Goal: Transaction & Acquisition: Purchase product/service

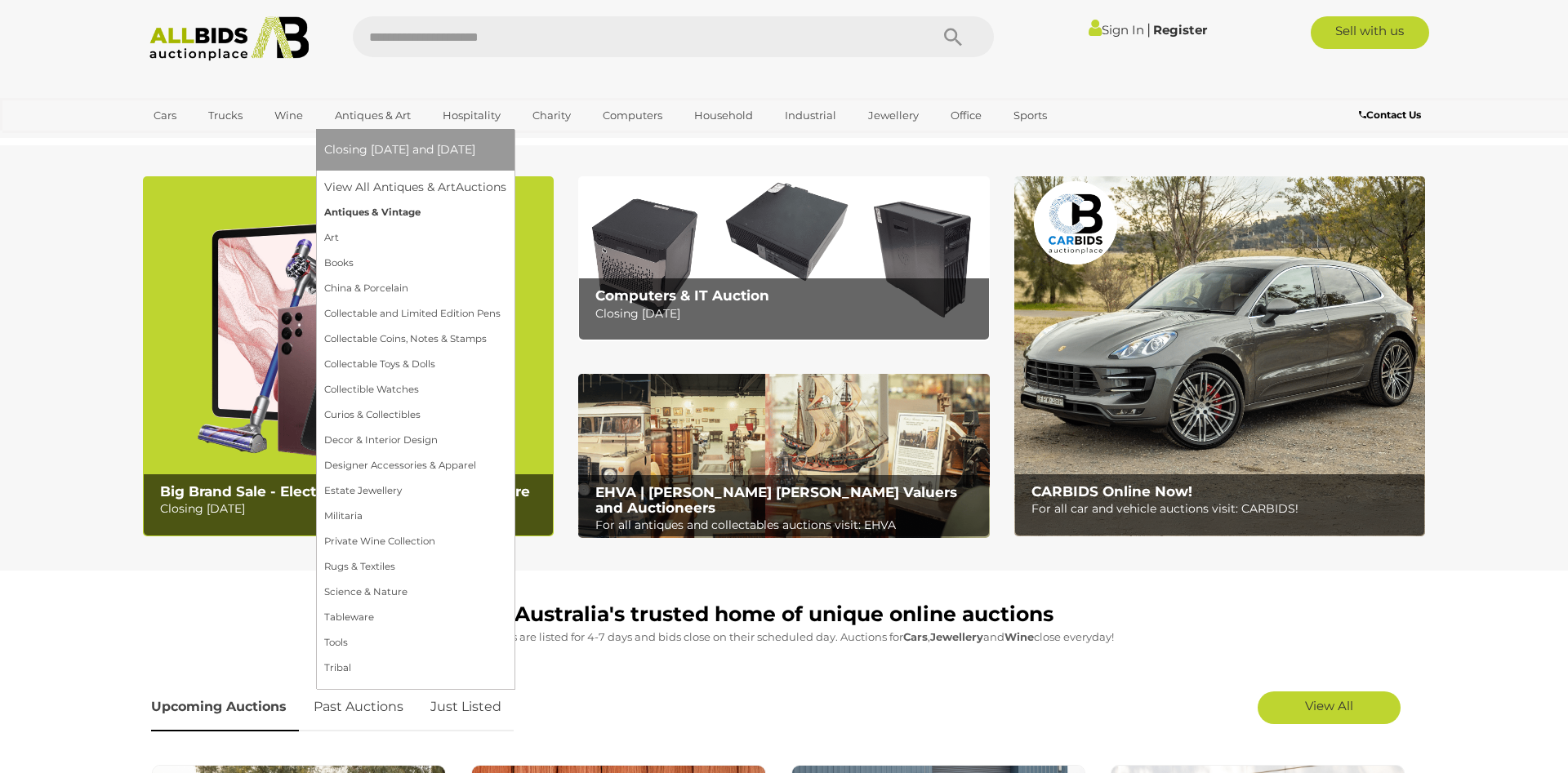
click at [377, 214] on link "Antiques & Vintage" at bounding box center [415, 212] width 182 height 26
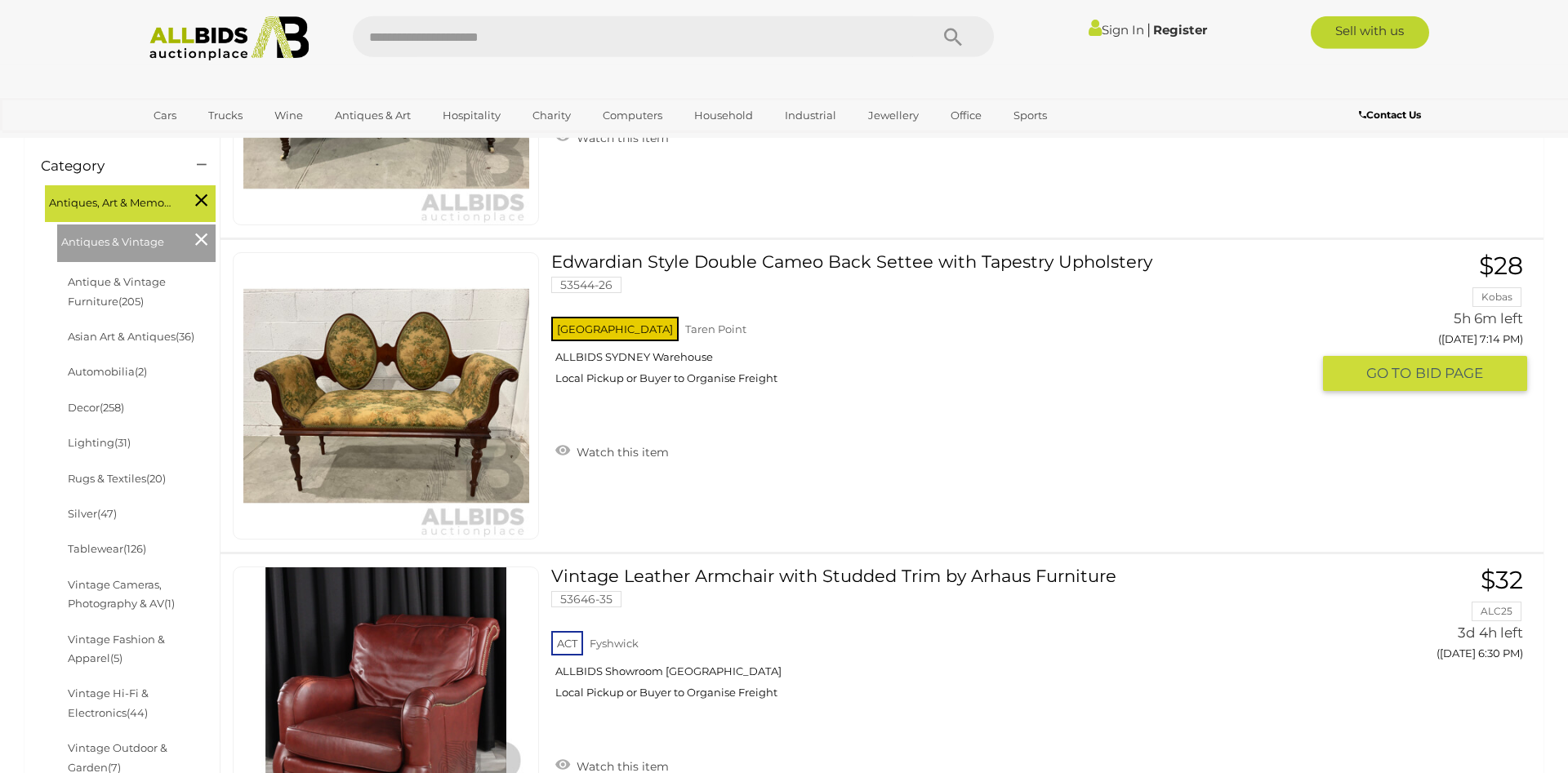
scroll to position [417, 0]
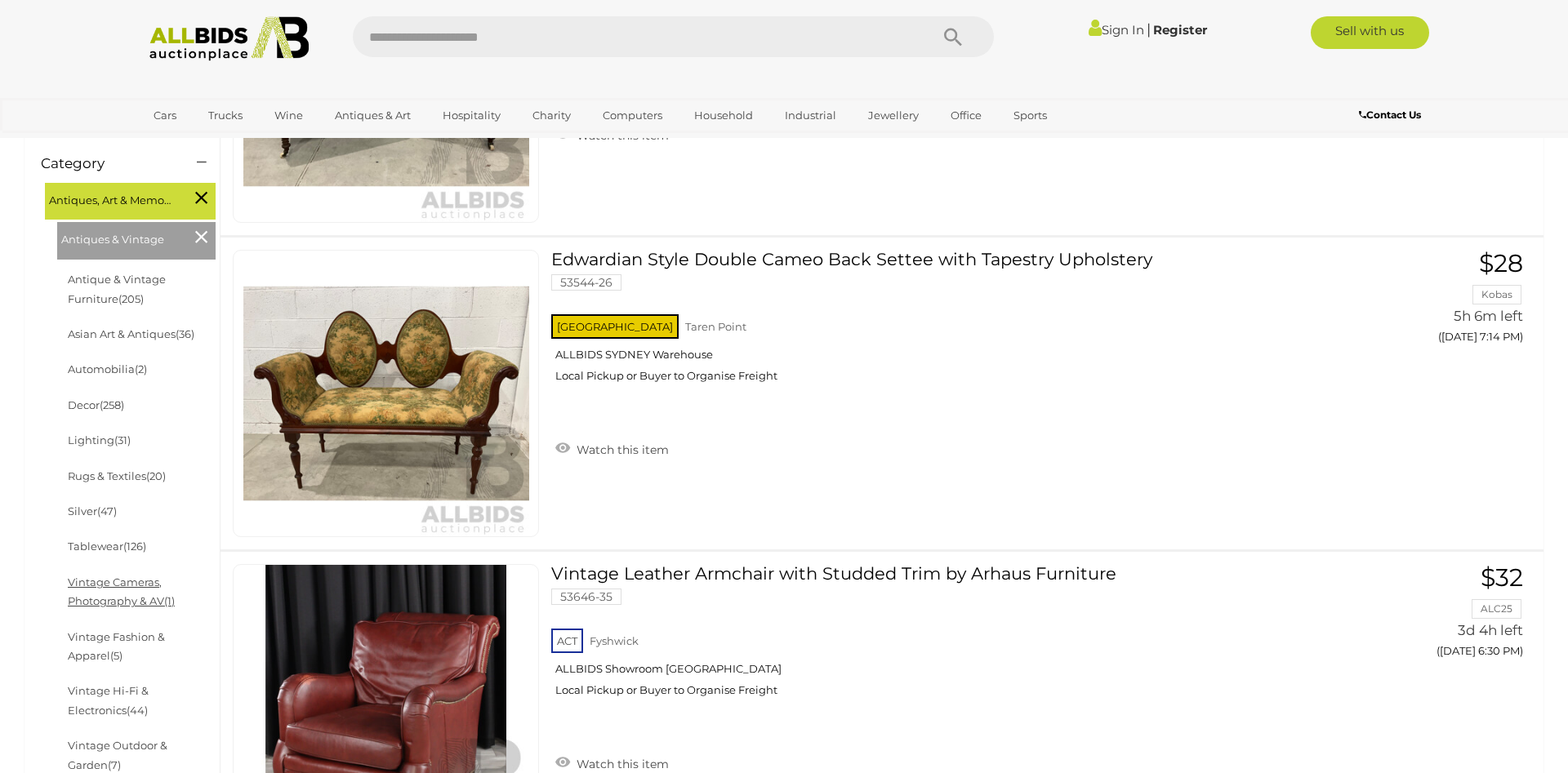
click at [134, 584] on link "Vintage Cameras, Photography & AV (1)" at bounding box center [121, 592] width 107 height 32
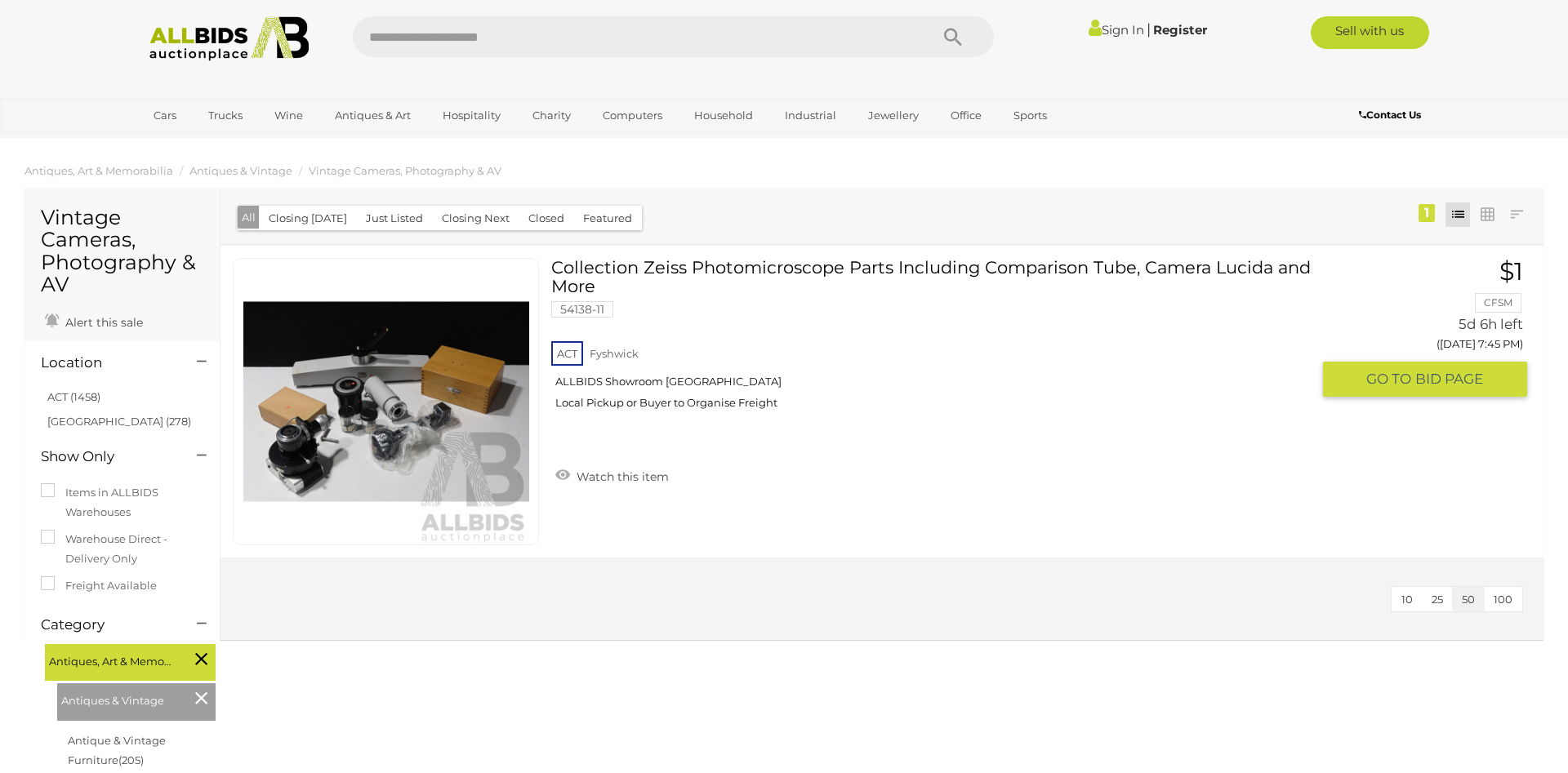
click at [366, 435] on img at bounding box center [386, 402] width 286 height 285
